Goal: Transaction & Acquisition: Purchase product/service

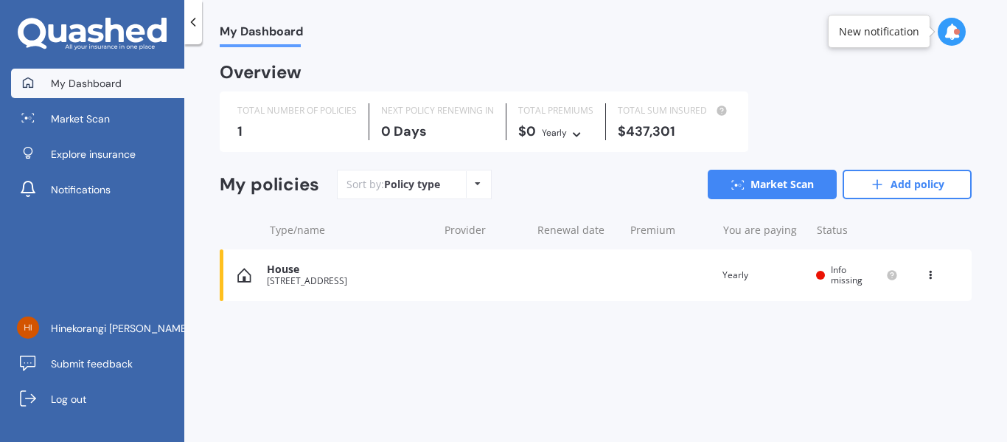
click at [339, 276] on div "[STREET_ADDRESS]" at bounding box center [349, 281] width 164 height 10
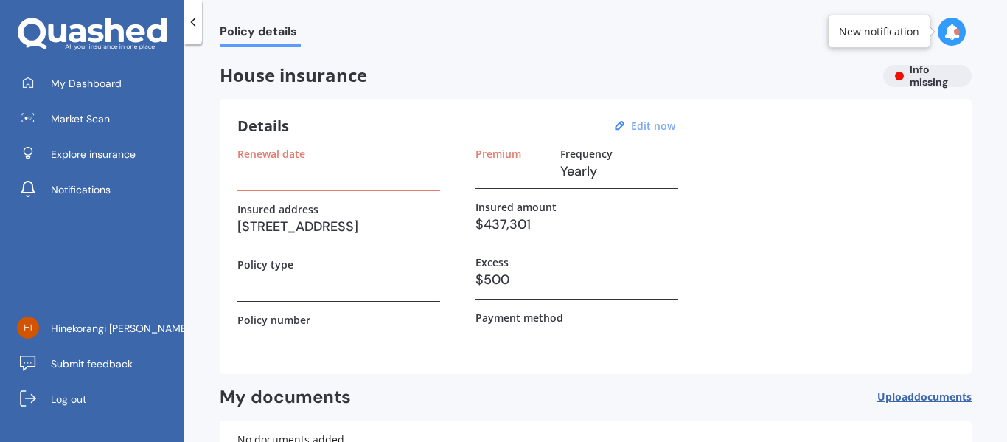
click at [638, 119] on u "Edit now" at bounding box center [653, 126] width 44 height 14
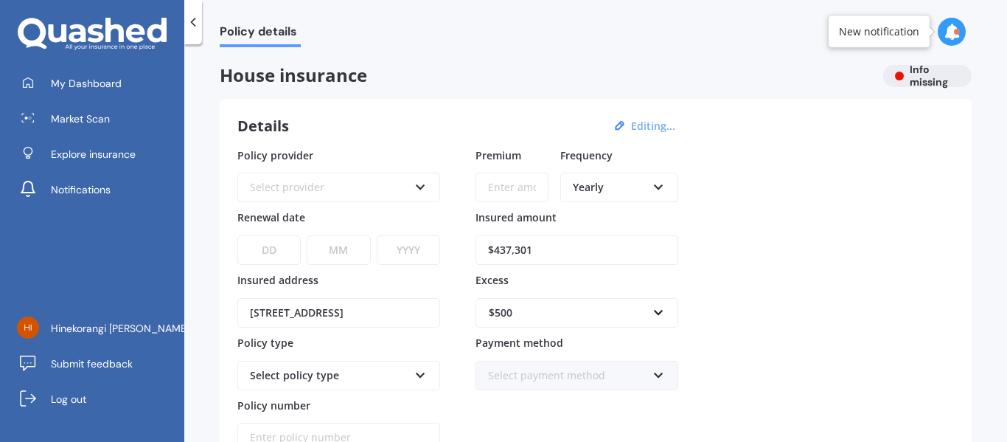
click at [520, 251] on input "$437,301" at bounding box center [576, 249] width 203 height 29
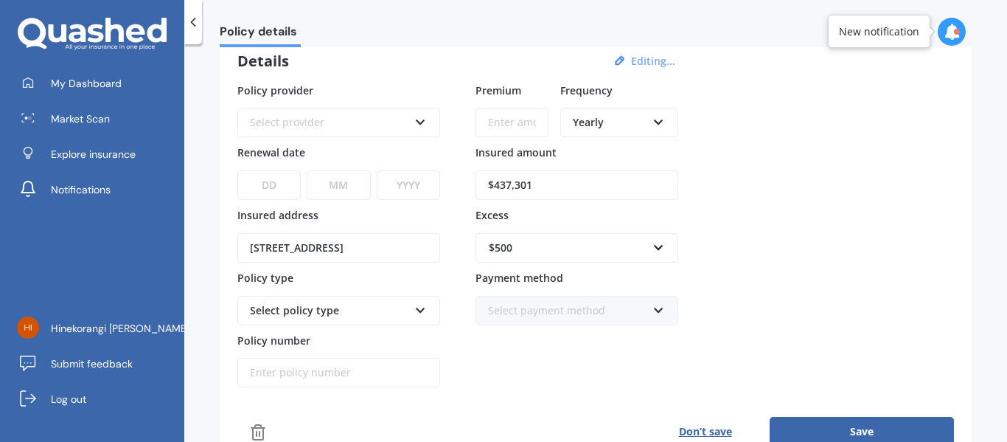
scroll to position [147, 0]
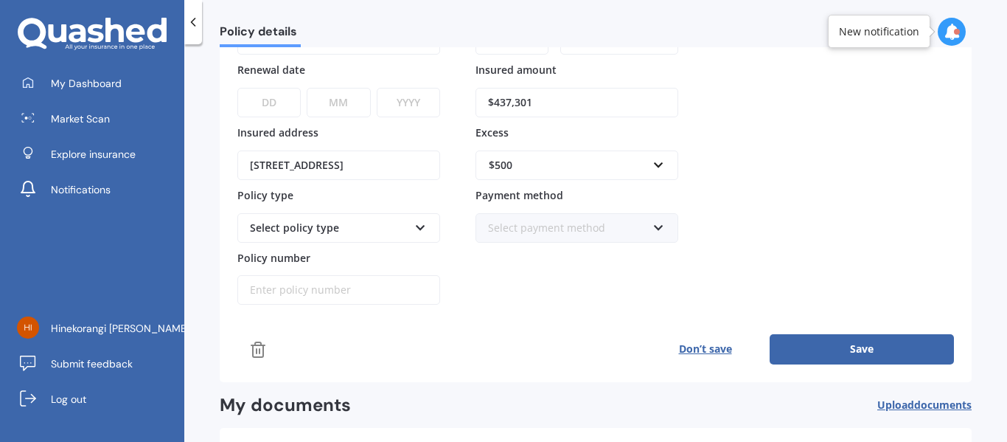
click at [534, 237] on div "Select payment method Direct debit - bank account Direct debit - credit/debit c…" at bounding box center [576, 227] width 203 height 29
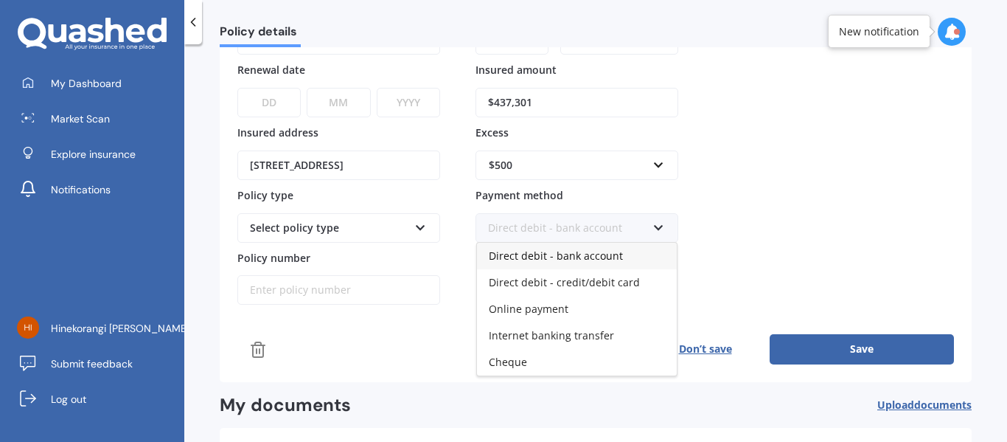
click at [534, 237] on div "Direct debit - bank account Direct debit - bank account Direct debit - credit/d…" at bounding box center [576, 227] width 203 height 29
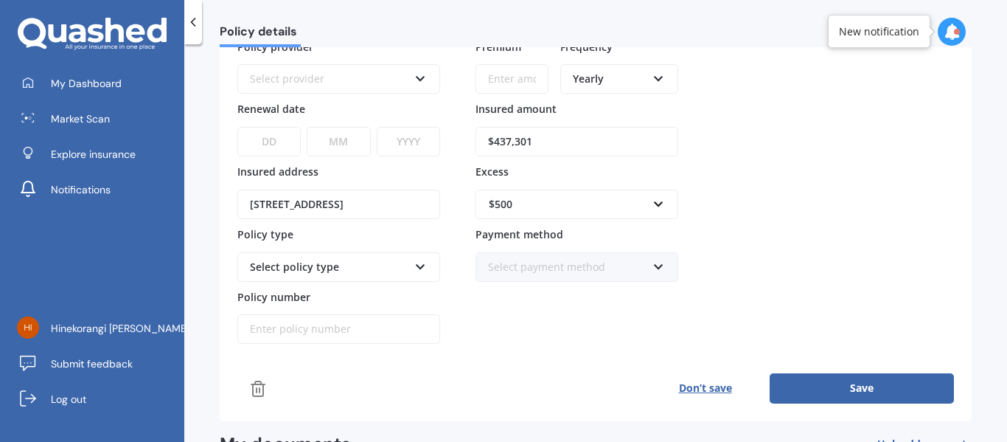
scroll to position [74, 0]
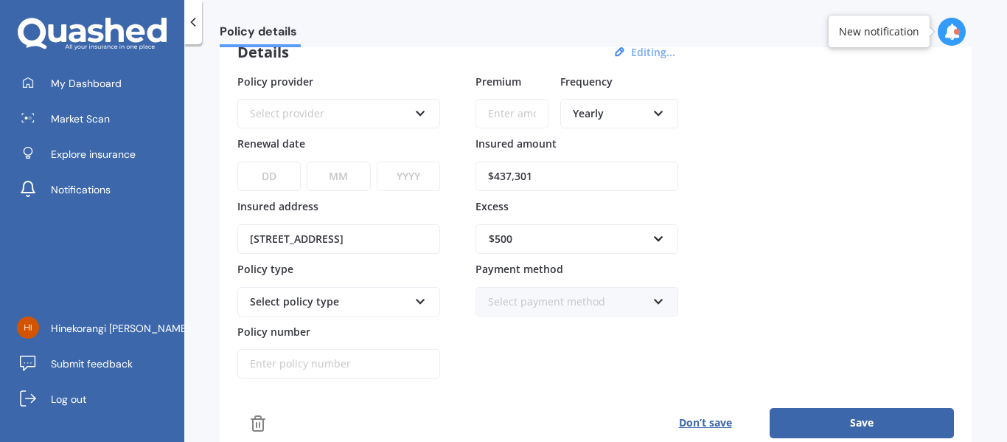
click at [363, 287] on div "Select policy type" at bounding box center [338, 301] width 203 height 29
click at [364, 295] on div "Select policy type" at bounding box center [329, 301] width 158 height 16
click at [364, 296] on div "Select policy type" at bounding box center [329, 301] width 158 height 16
click at [411, 301] on div "Select policy type" at bounding box center [338, 301] width 203 height 29
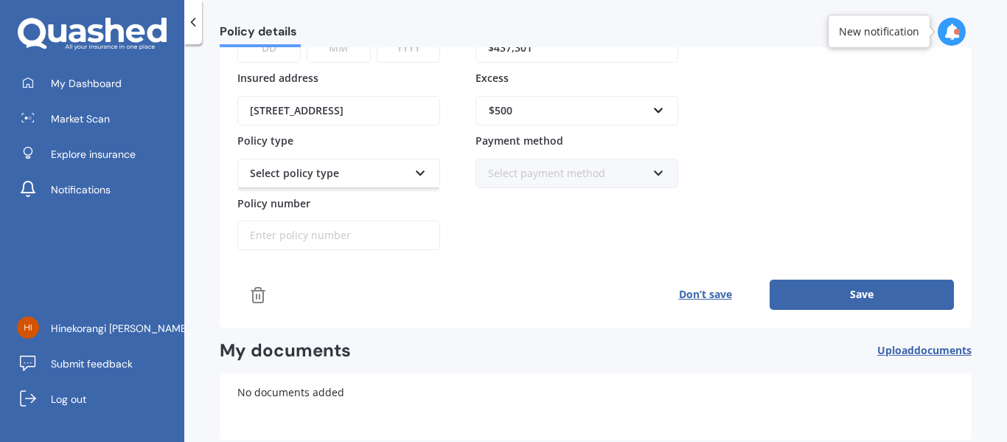
scroll to position [279, 0]
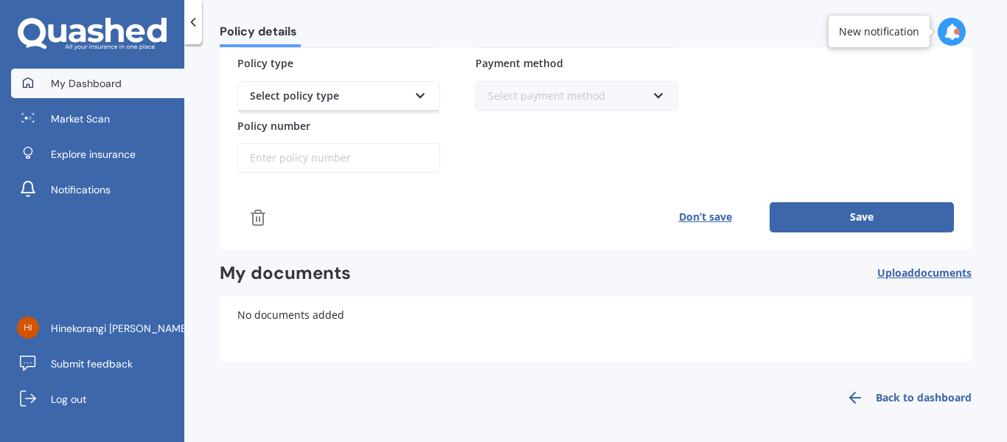
click at [86, 74] on link "My Dashboard" at bounding box center [97, 83] width 173 height 29
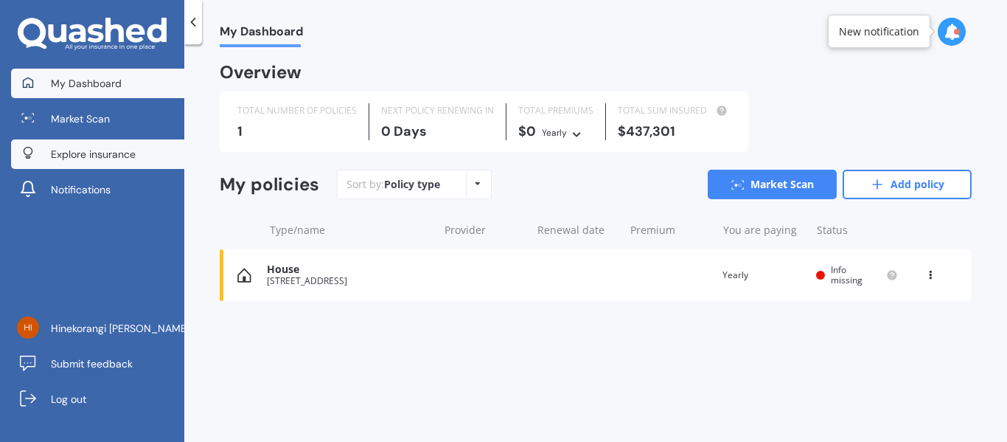
click at [107, 147] on span "Explore insurance" at bounding box center [93, 154] width 85 height 15
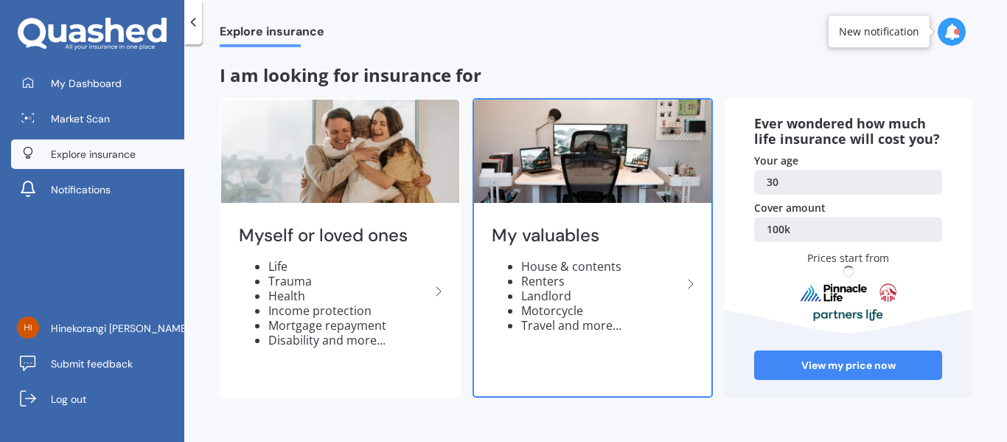
click at [585, 181] on img at bounding box center [593, 151] width 238 height 103
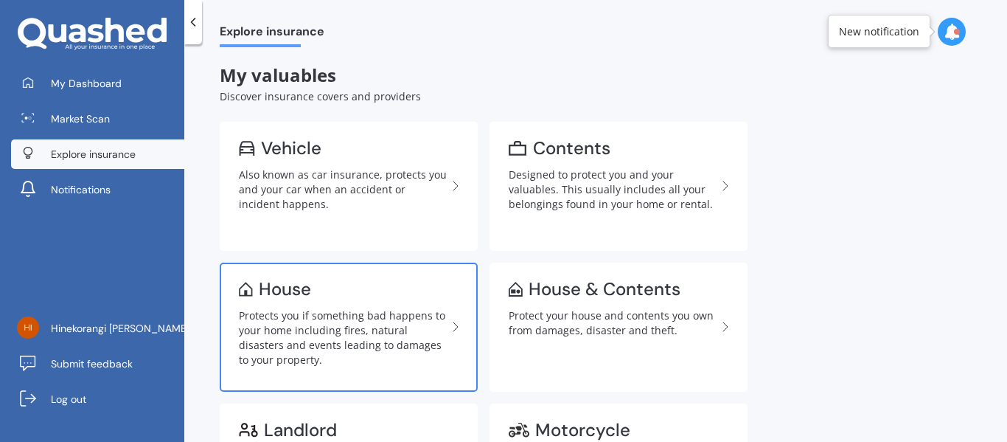
click at [379, 296] on link "House Protects you if something bad happens to your home including fires, natur…" at bounding box center [349, 326] width 258 height 129
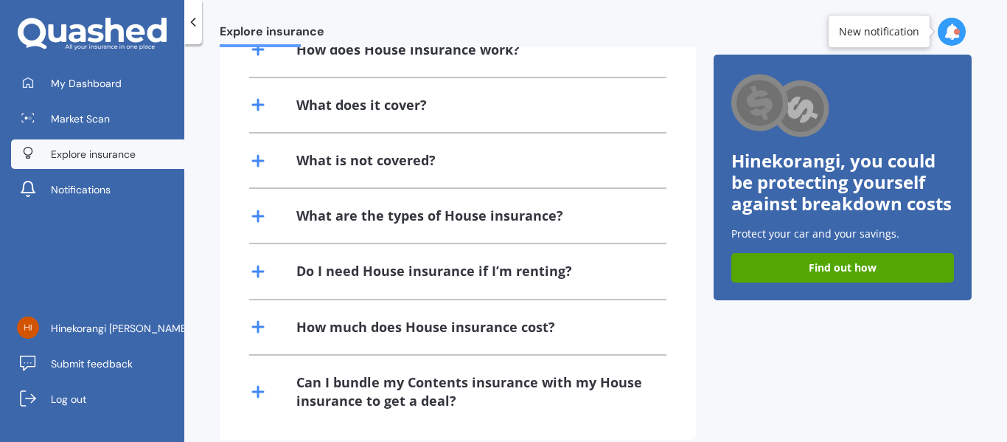
scroll to position [393, 0]
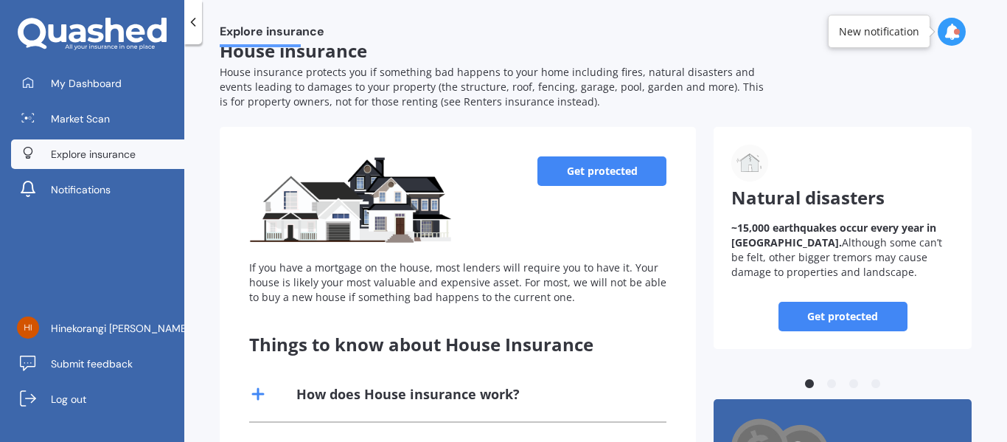
click at [561, 174] on link "Get protected" at bounding box center [601, 170] width 129 height 29
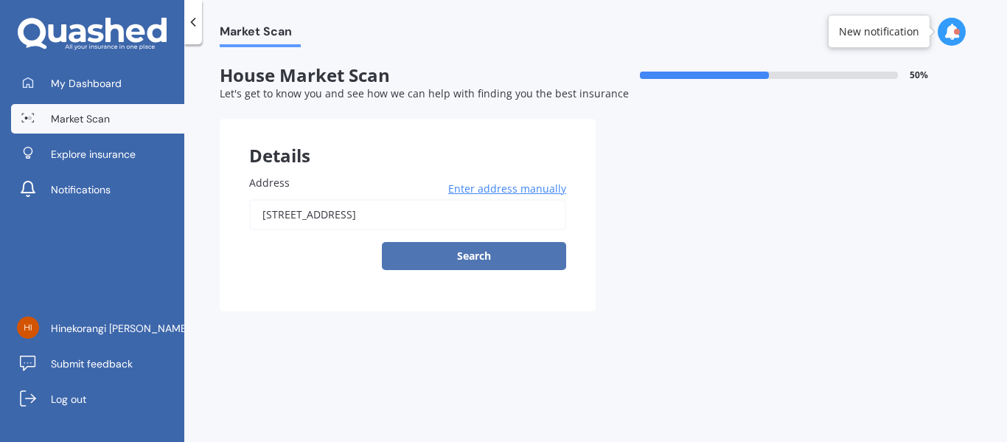
click at [442, 250] on button "Search" at bounding box center [474, 256] width 184 height 28
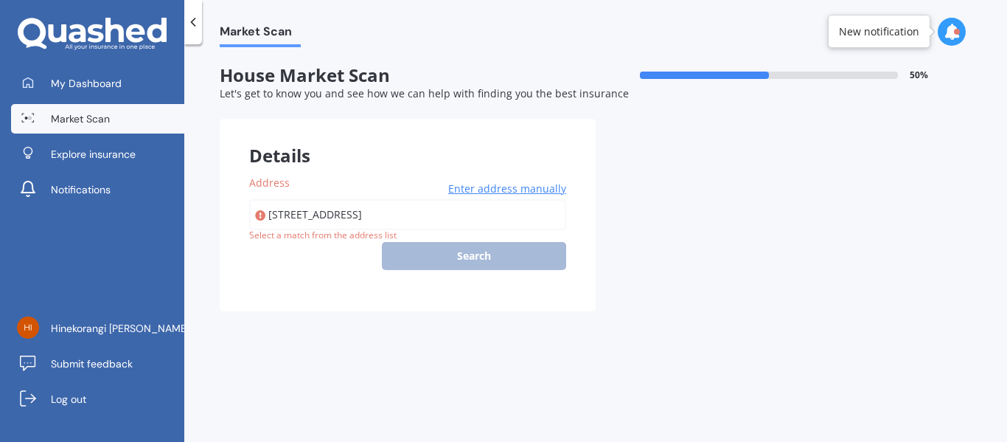
type input "[STREET_ADDRESS]"
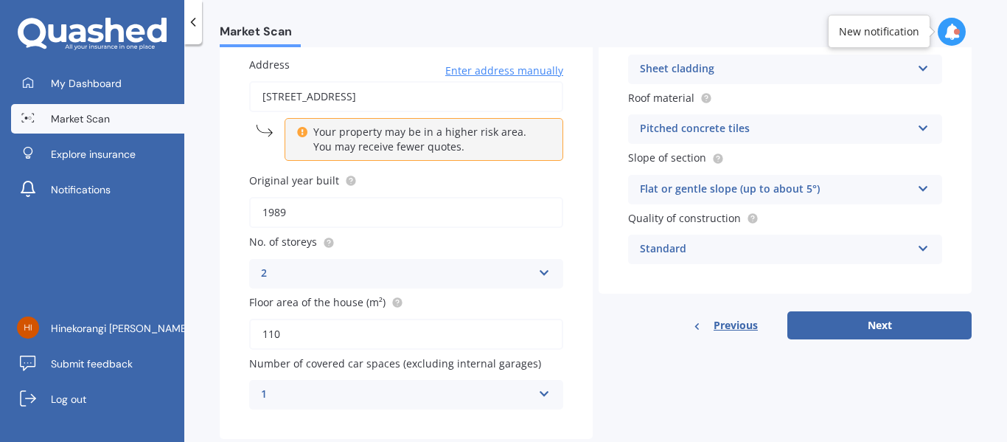
scroll to position [153, 0]
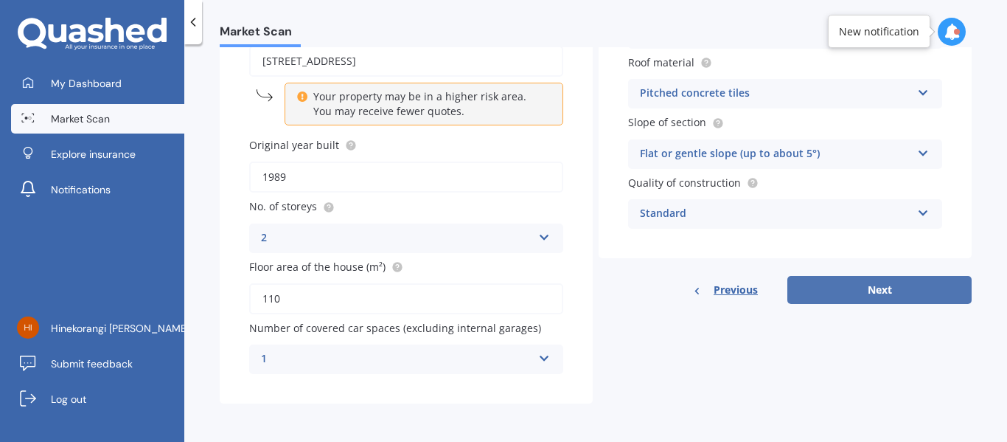
click at [849, 302] on button "Next" at bounding box center [879, 290] width 184 height 28
select select "20"
select select "11"
select select "1994"
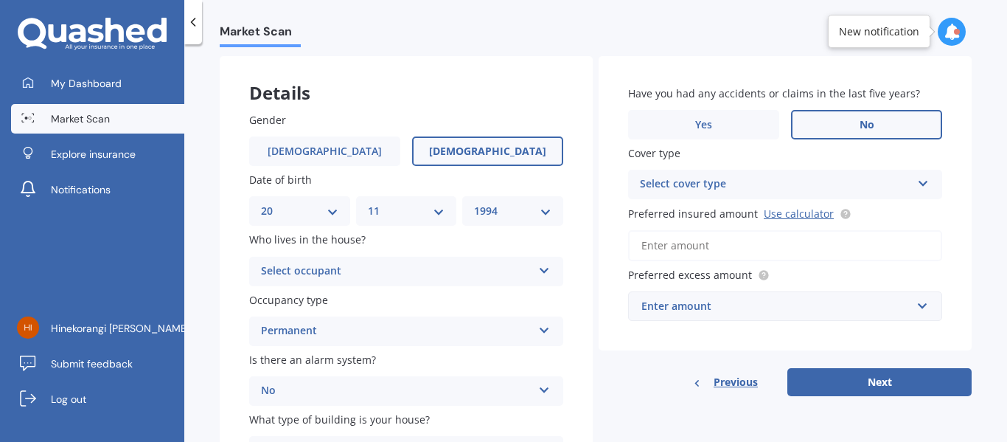
scroll to position [147, 0]
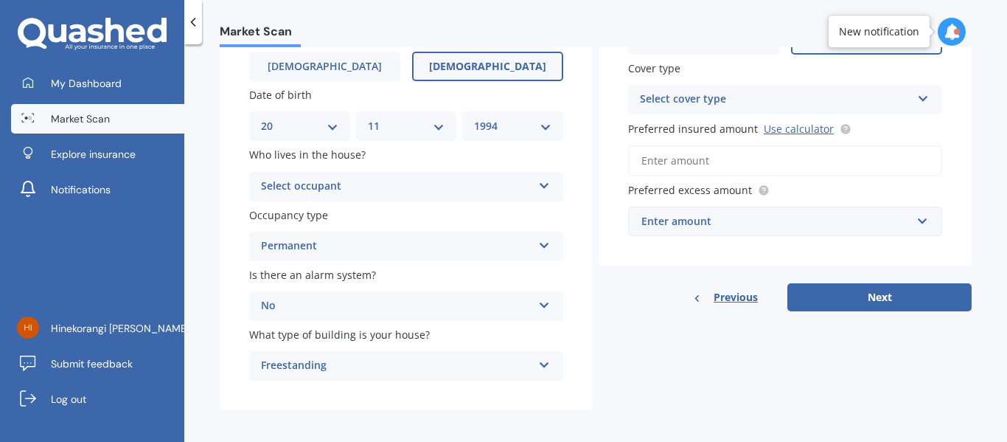
click at [764, 98] on div "Select cover type" at bounding box center [775, 100] width 271 height 18
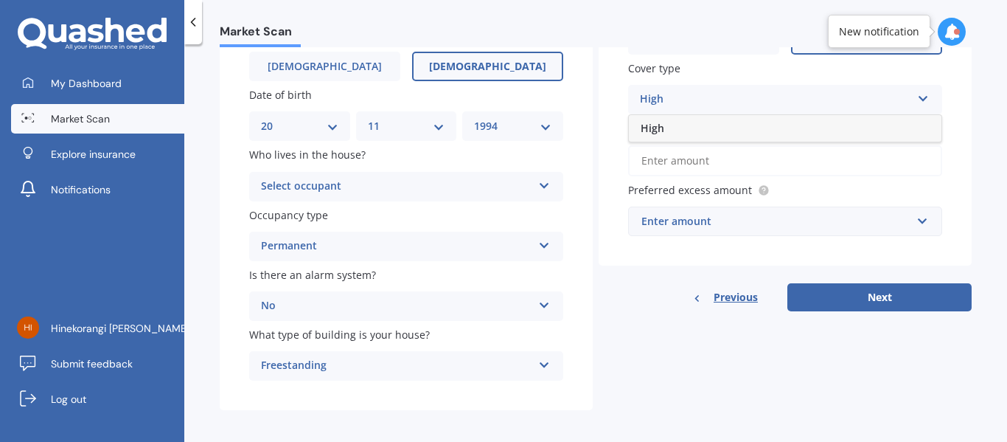
click at [749, 120] on div "High" at bounding box center [785, 128] width 313 height 27
click at [785, 129] on link "Use calculator" at bounding box center [799, 129] width 70 height 14
